Goal: Navigation & Orientation: Find specific page/section

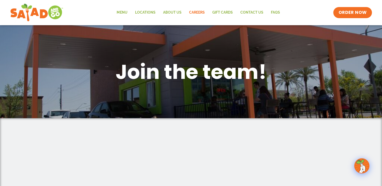
scroll to position [51, 0]
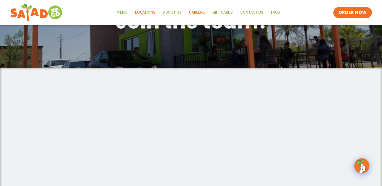
click at [147, 15] on link "Locations" at bounding box center [145, 13] width 28 height 12
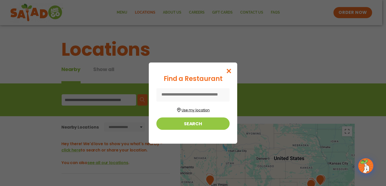
click at [198, 110] on button "Use my location" at bounding box center [192, 109] width 73 height 7
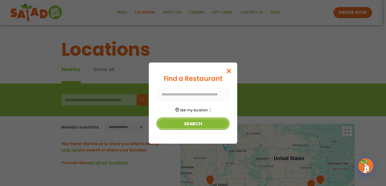
click at [187, 125] on button "Search" at bounding box center [192, 124] width 73 height 12
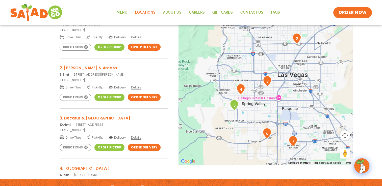
scroll to position [101, 0]
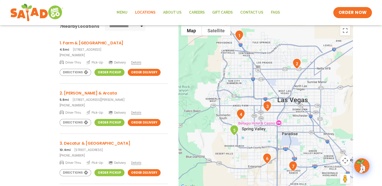
click at [138, 112] on span "Details" at bounding box center [136, 113] width 10 height 4
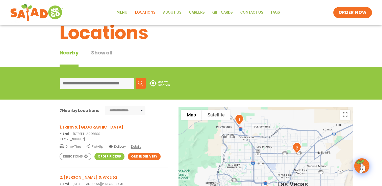
scroll to position [25, 0]
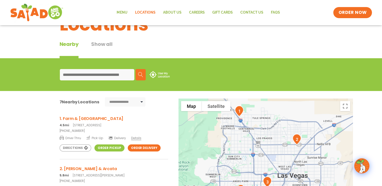
click at [88, 123] on link "1. Farm & Durango 4.5mi 7715 North El Capitan Way, Las Vegas, NV 89143" at bounding box center [114, 122] width 109 height 12
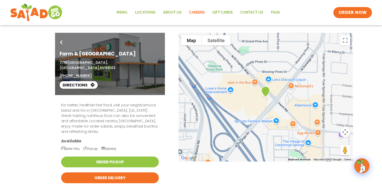
click at [198, 12] on link "Careers" at bounding box center [196, 13] width 23 height 12
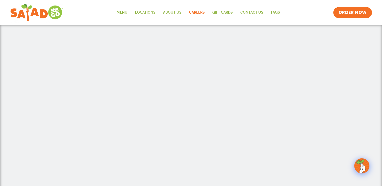
scroll to position [51, 0]
